Goal: Transaction & Acquisition: Purchase product/service

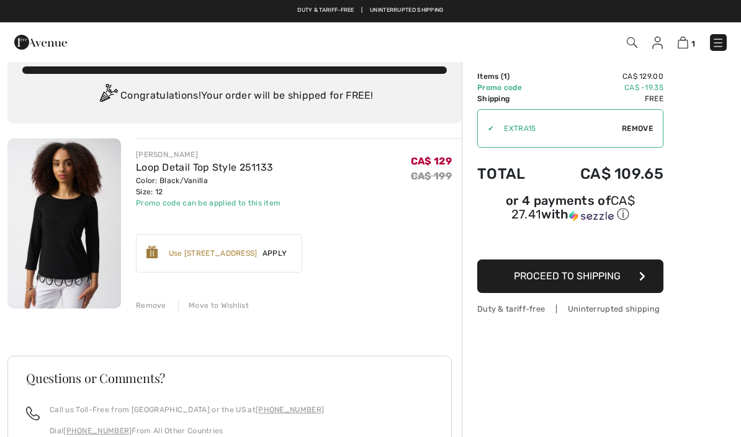
scroll to position [24, 0]
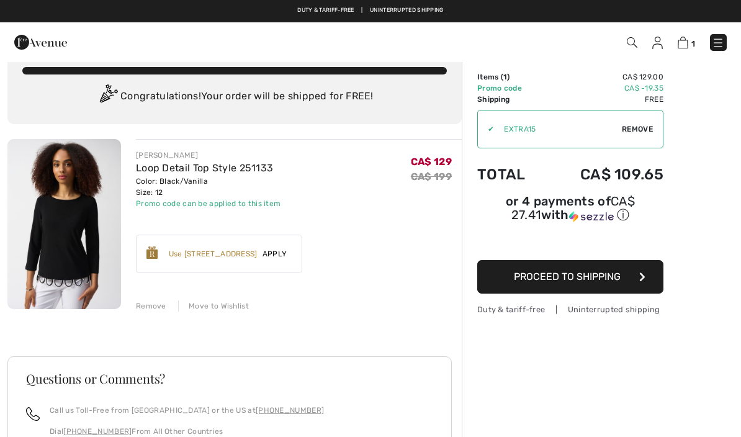
click at [586, 282] on span "Proceed to Shipping" at bounding box center [567, 276] width 107 height 12
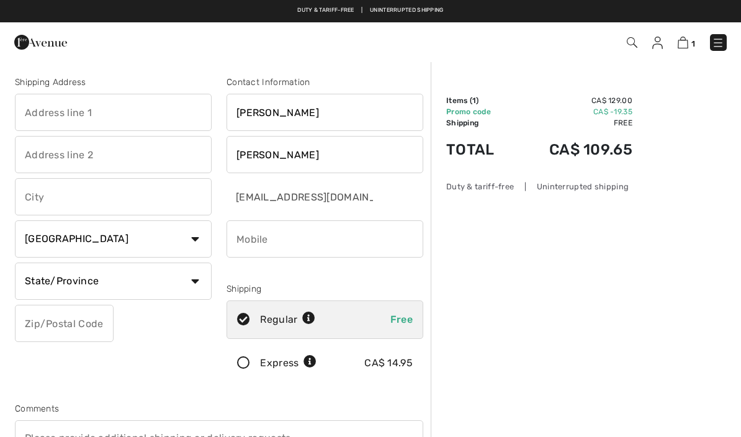
click at [133, 115] on input "text" at bounding box center [113, 112] width 197 height 37
type input "Box 2017"
click at [136, 194] on input "text" at bounding box center [113, 196] width 197 height 37
click at [196, 280] on select "State/Province Alberta British Columbia Manitoba New Brunswick Newfoundland and…" at bounding box center [113, 280] width 197 height 37
type input "St Paul"
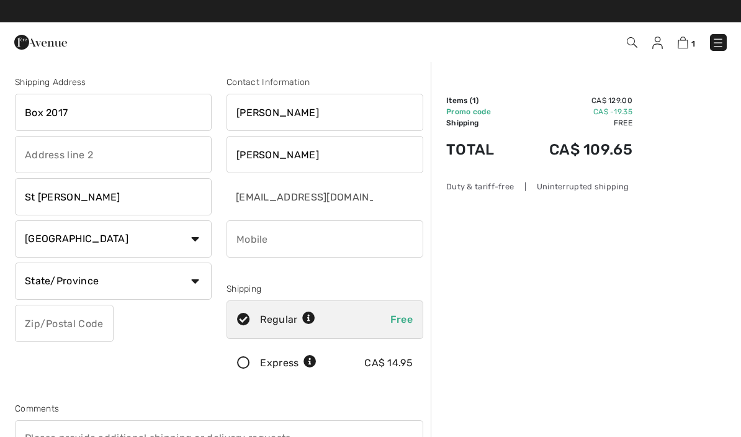
select select "AB"
click at [73, 332] on input "text" at bounding box center [64, 323] width 99 height 37
type input "T0A3A0"
click at [354, 245] on input "phone" at bounding box center [324, 238] width 197 height 37
type input "7806451640"
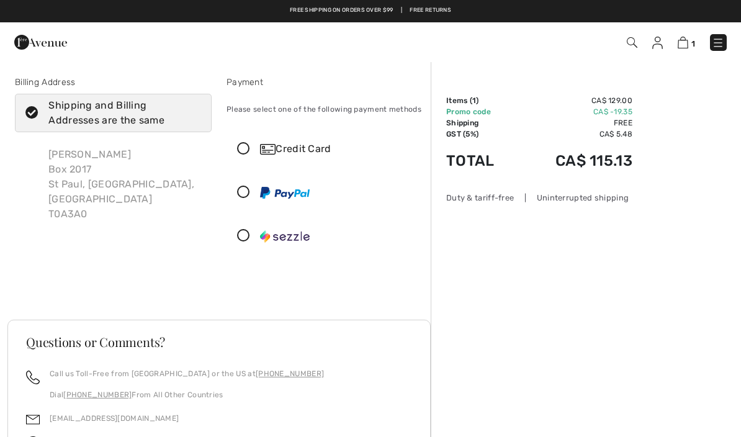
click at [252, 146] on icon at bounding box center [243, 149] width 33 height 13
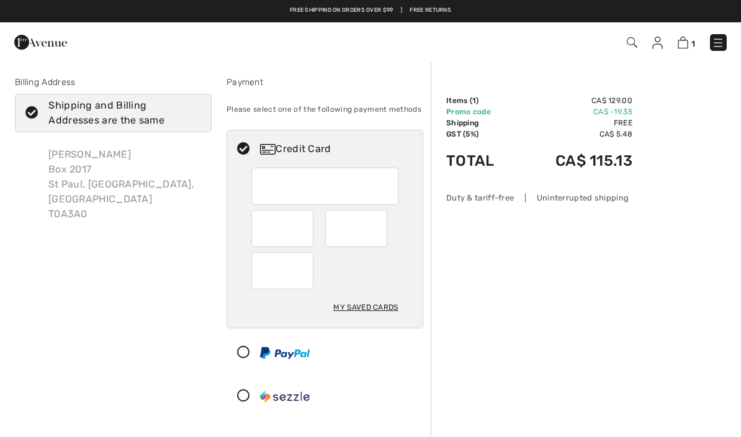
click at [382, 228] on div at bounding box center [356, 228] width 62 height 37
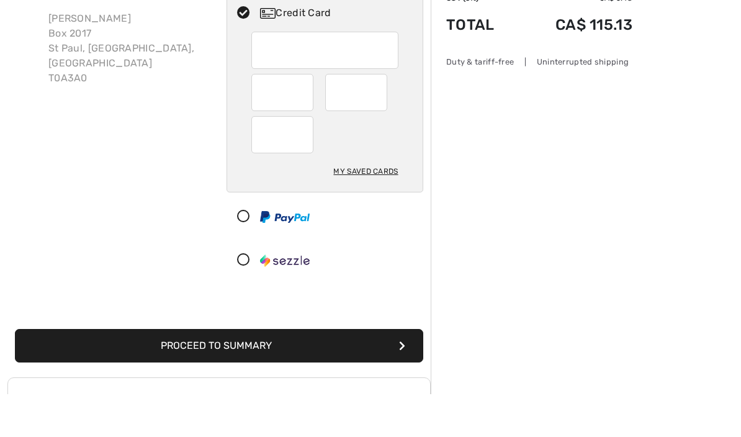
scroll to position [94, 0]
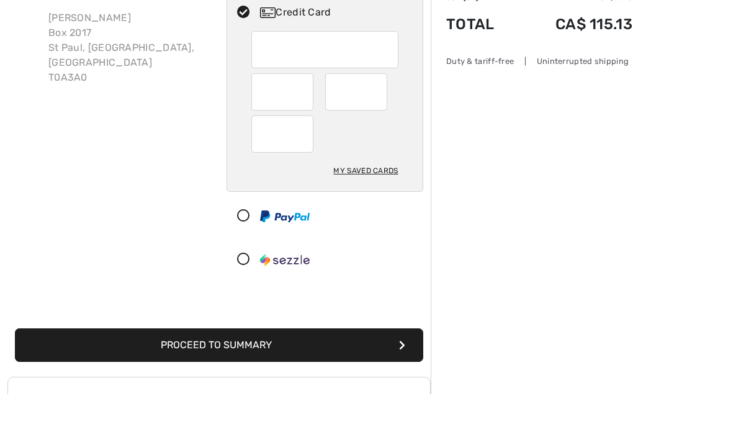
click at [263, 371] on button "Proceed to Summary" at bounding box center [219, 387] width 408 height 33
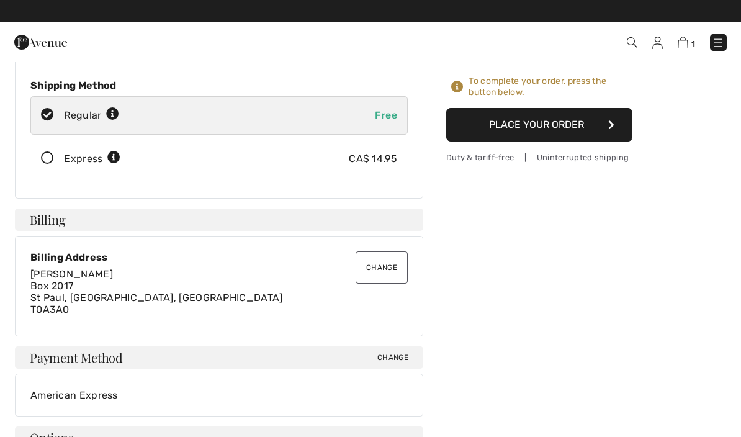
scroll to position [163, 0]
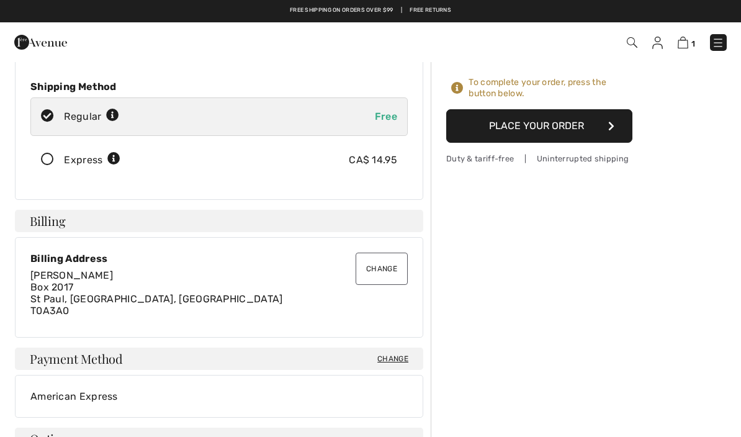
click at [607, 129] on button "Place Your Order" at bounding box center [539, 125] width 186 height 33
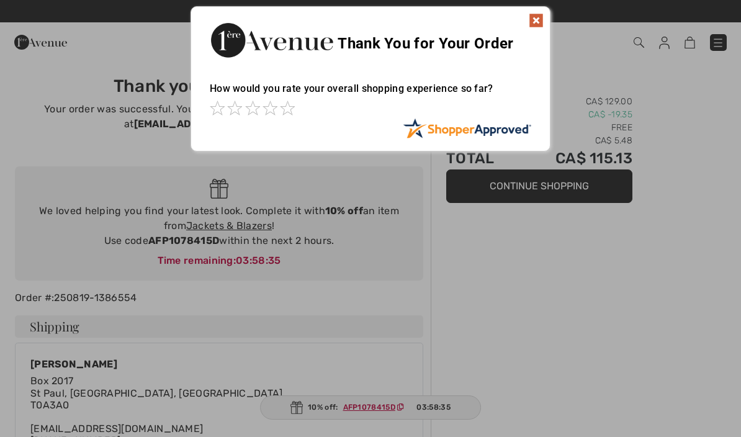
click at [542, 25] on img at bounding box center [536, 20] width 15 height 15
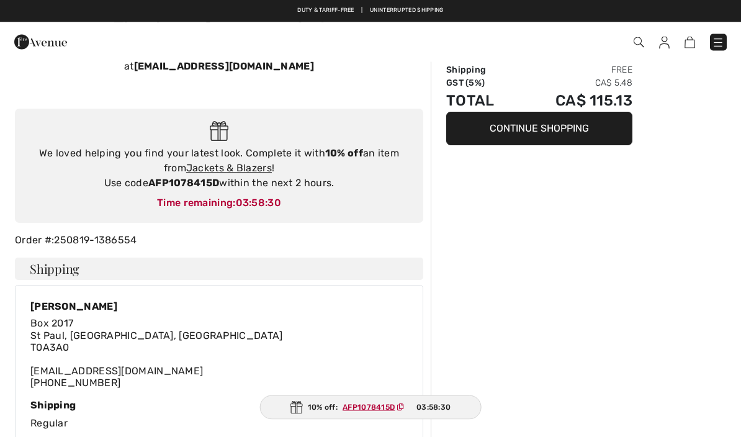
scroll to position [76, 0]
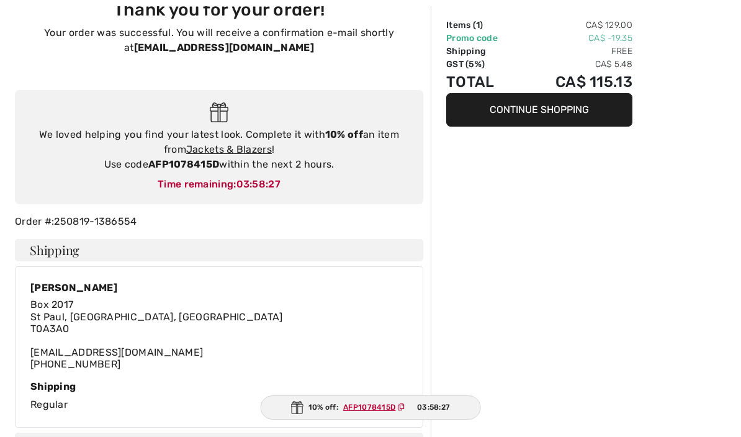
click at [396, 413] on span "AFP1078415D" at bounding box center [376, 406] width 76 height 11
click at [562, 114] on button "Continue Shopping" at bounding box center [539, 109] width 186 height 33
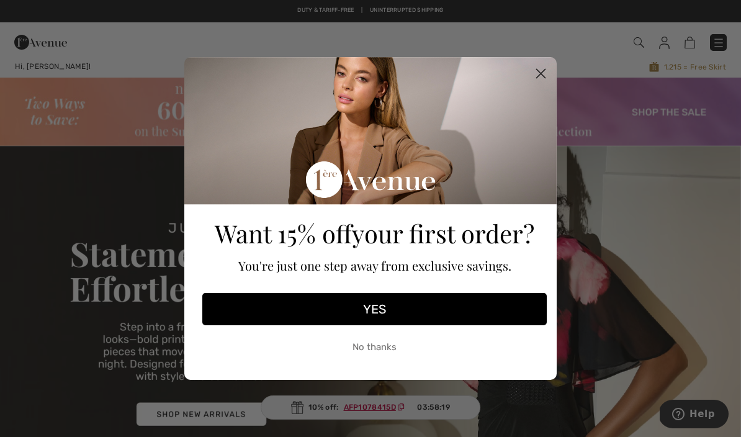
click at [538, 76] on icon "Close dialog" at bounding box center [541, 73] width 9 height 9
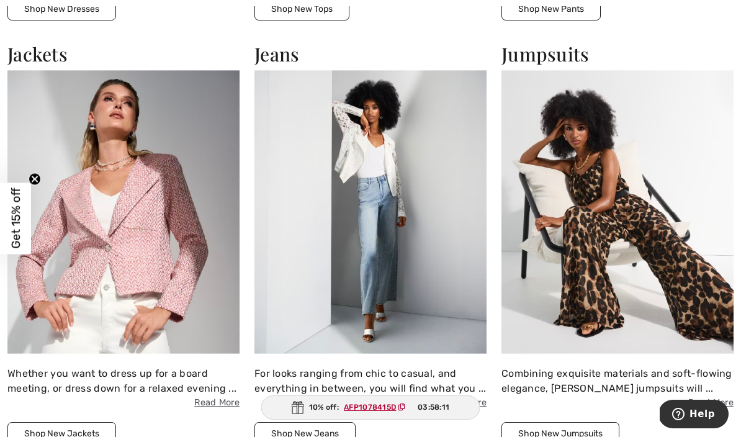
scroll to position [1445, 0]
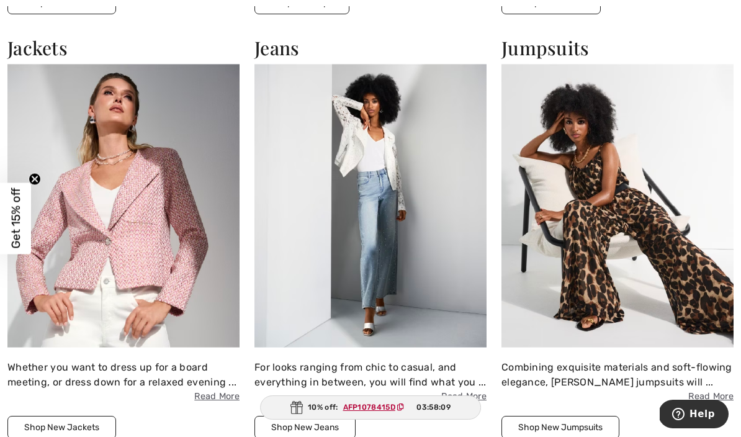
click at [62, 426] on button "Shop New Jackets" at bounding box center [61, 427] width 109 height 23
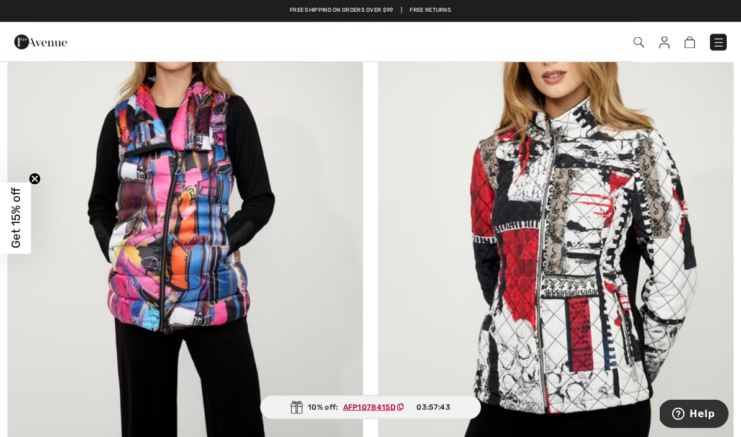
scroll to position [2647, 0]
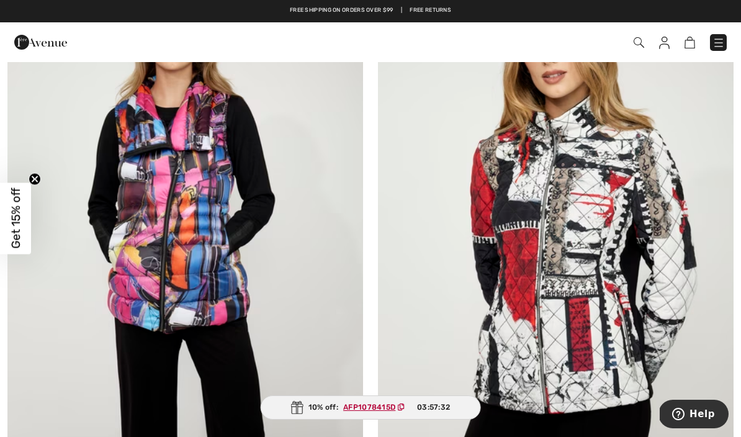
click at [615, 259] on img at bounding box center [555, 226] width 355 height 533
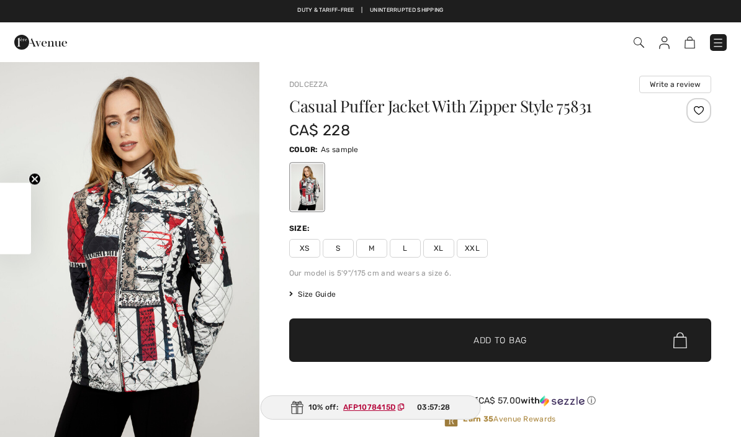
checkbox input "true"
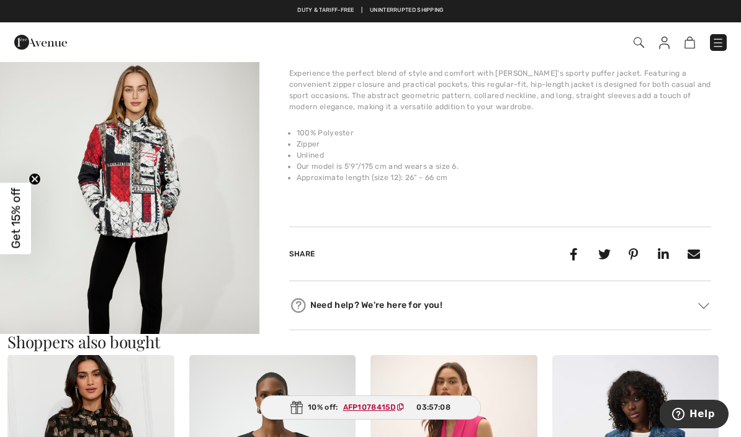
scroll to position [411, 0]
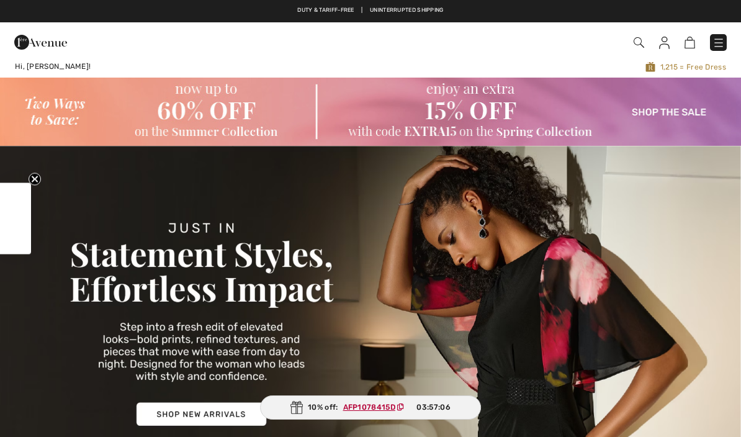
checkbox input "true"
click at [674, 120] on img at bounding box center [370, 112] width 741 height 68
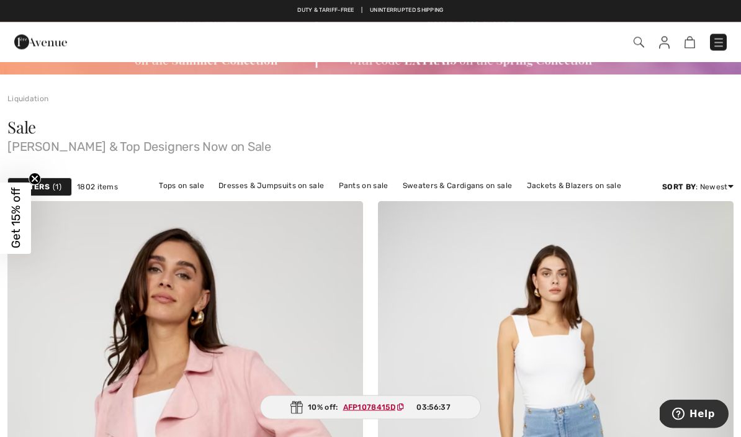
scroll to position [58, 0]
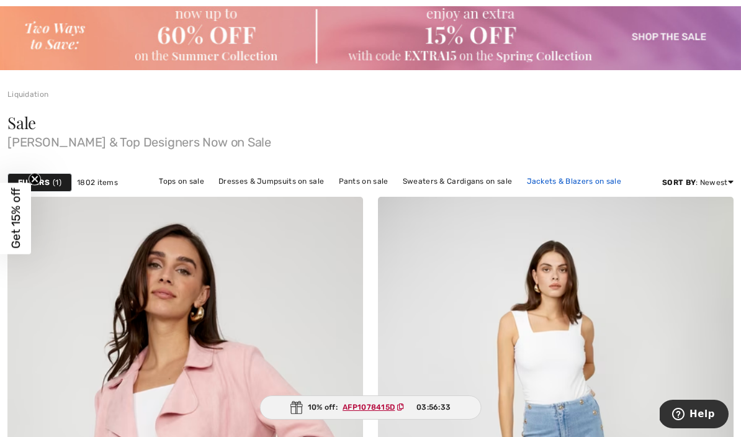
click at [577, 185] on link "Jackets & Blazers on sale" at bounding box center [573, 181] width 107 height 16
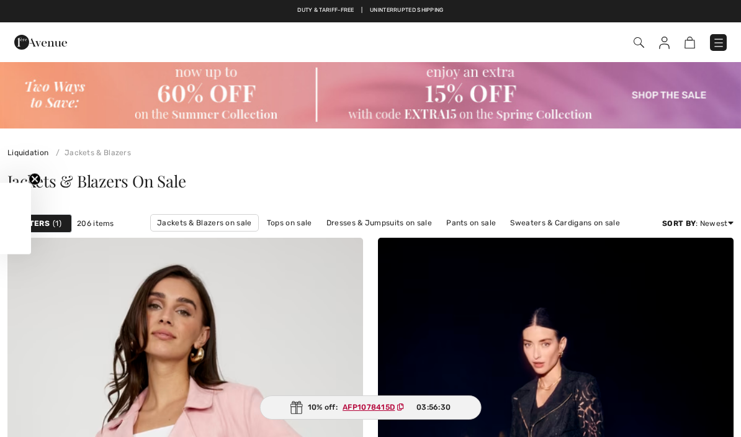
checkbox input "true"
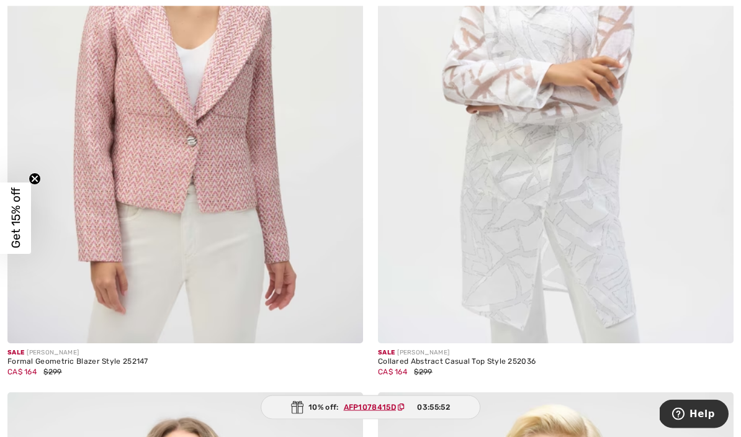
scroll to position [4118, 0]
click at [705, 352] on div "Sale [PERSON_NAME]" at bounding box center [555, 352] width 355 height 9
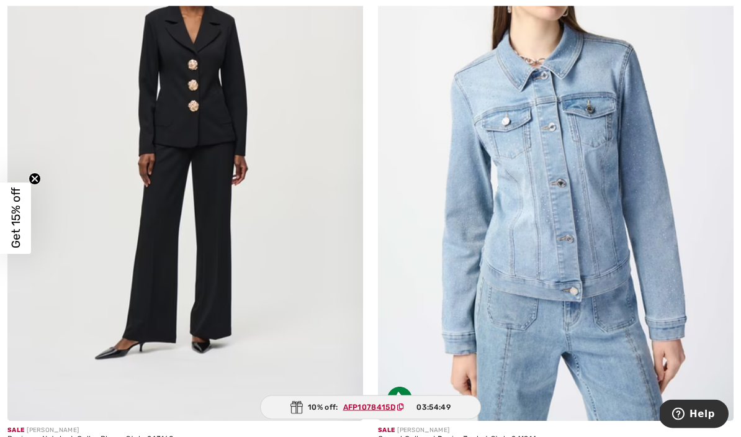
scroll to position [7722, 0]
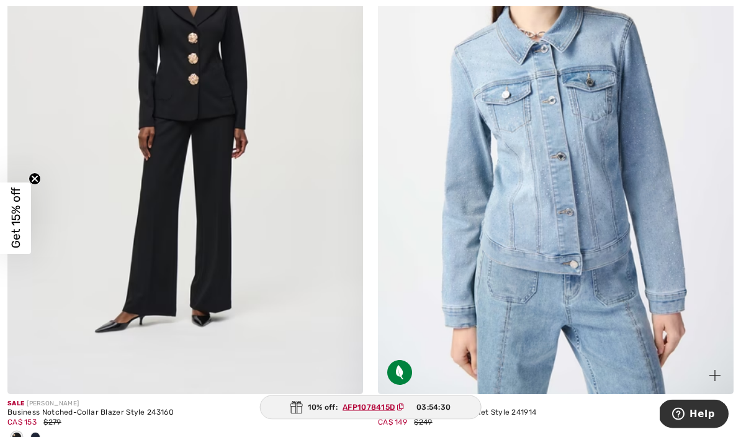
click at [692, 385] on div at bounding box center [707, 368] width 51 height 51
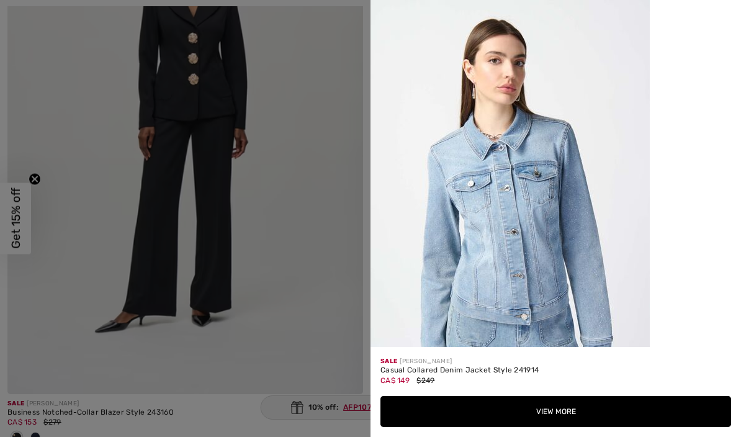
click at [337, 233] on div at bounding box center [370, 218] width 741 height 437
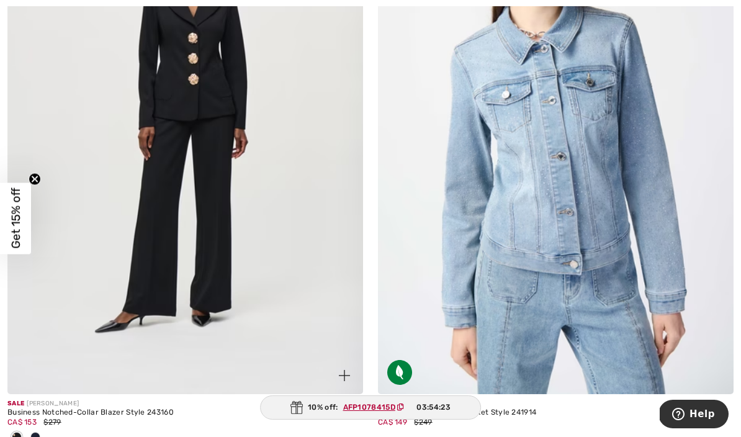
click at [323, 265] on img at bounding box center [184, 126] width 355 height 533
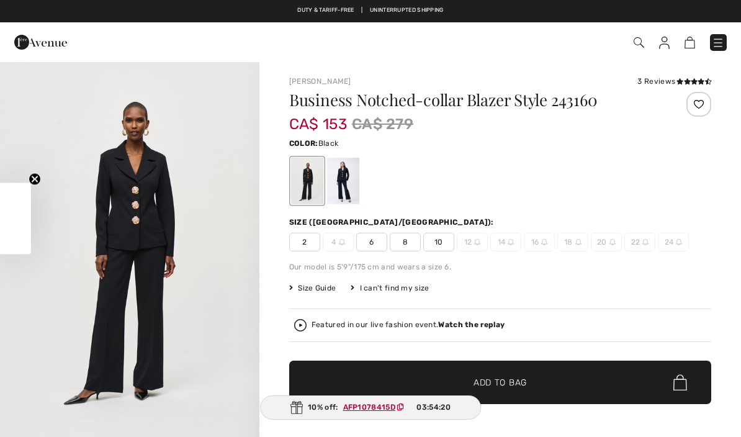
checkbox input "true"
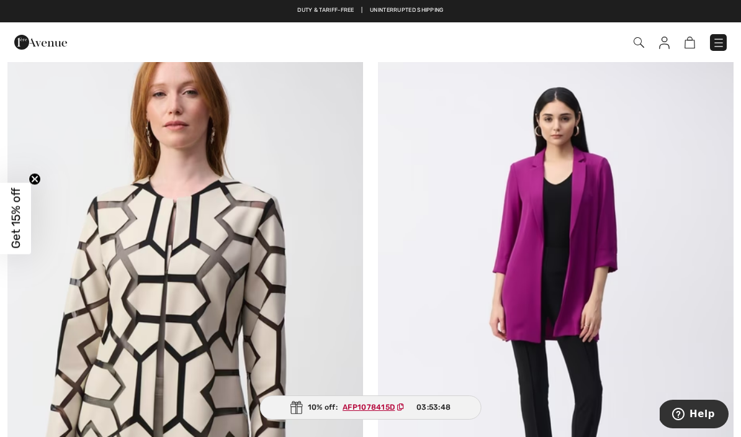
scroll to position [8170, 0]
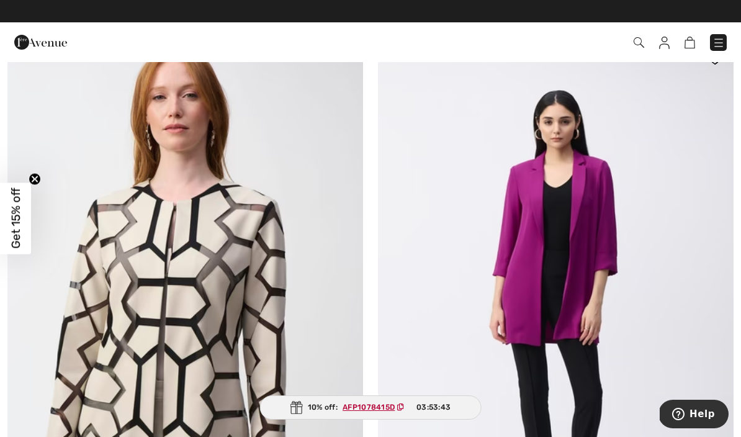
click at [676, 385] on img at bounding box center [555, 307] width 355 height 533
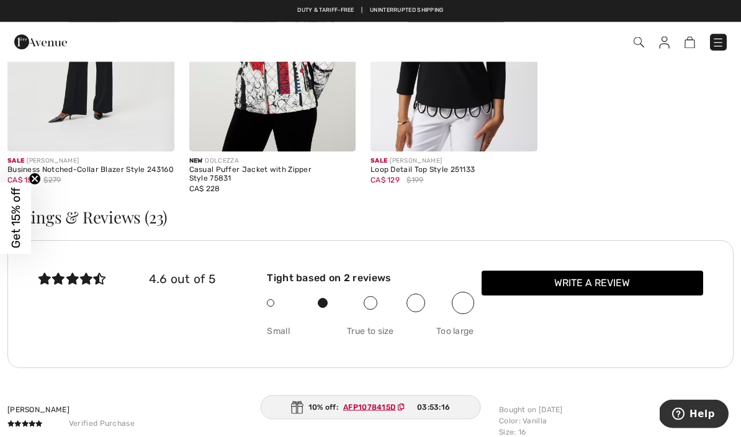
scroll to position [1525, 0]
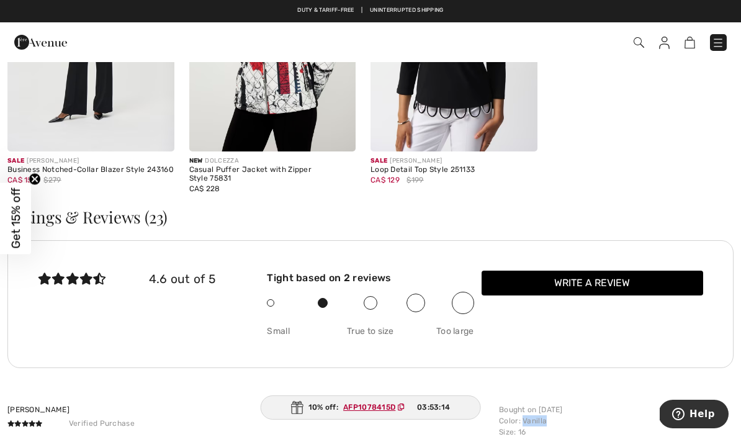
click at [695, 432] on div "Bought on [DATE] Color : Vanilla Size : 16" at bounding box center [612, 440] width 242 height 73
